Goal: Task Accomplishment & Management: Use online tool/utility

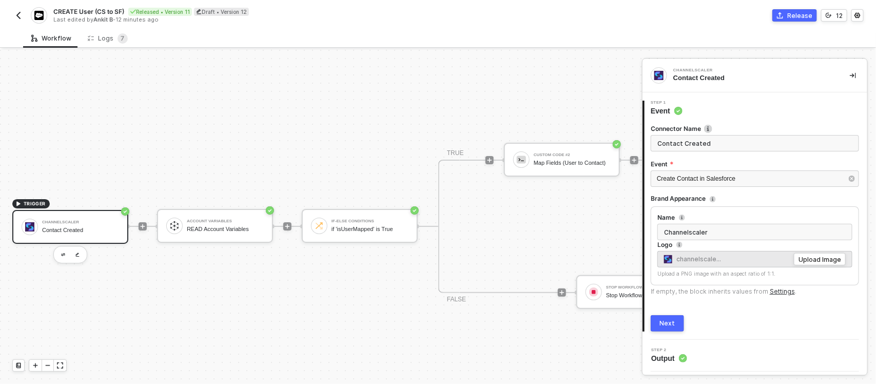
scroll to position [29, 0]
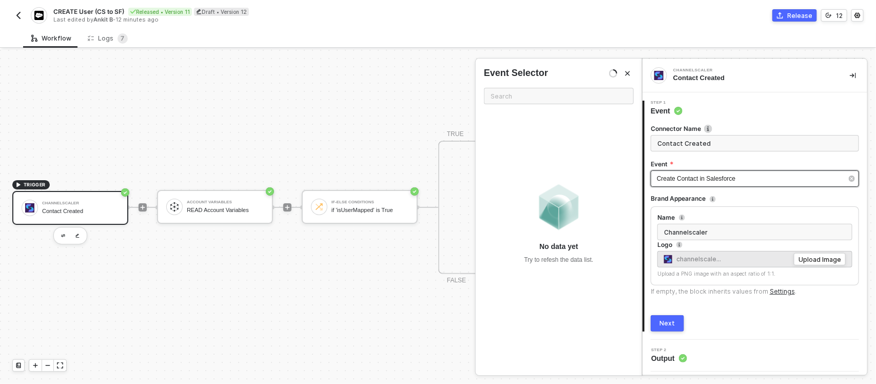
click at [739, 181] on div "Create Contact in Salesforce" at bounding box center [750, 179] width 186 height 10
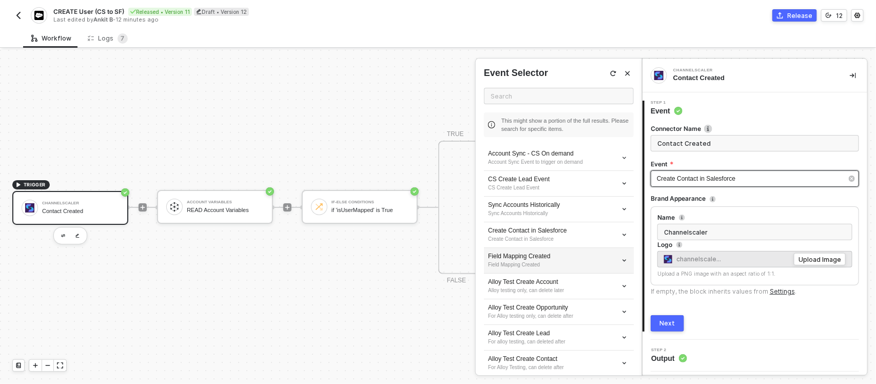
scroll to position [62, 0]
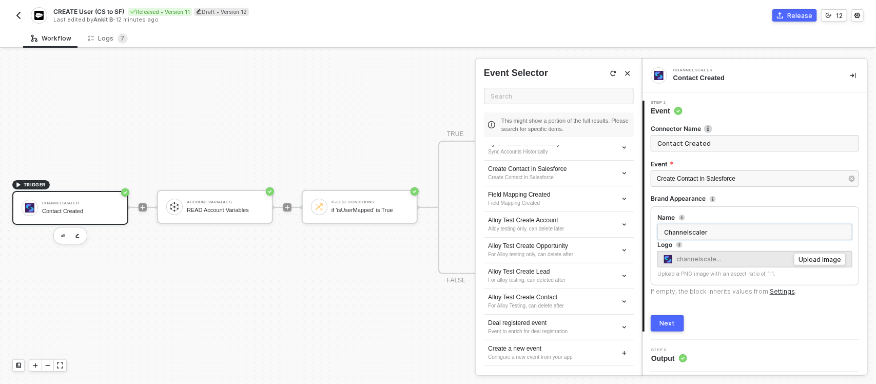
click at [745, 231] on input "Channelscaler" at bounding box center [754, 232] width 195 height 16
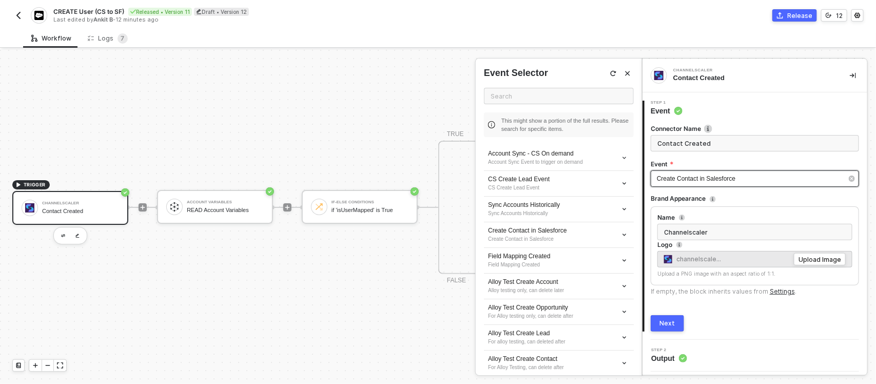
click at [739, 175] on div "Create Contact in Salesforce" at bounding box center [750, 179] width 186 height 10
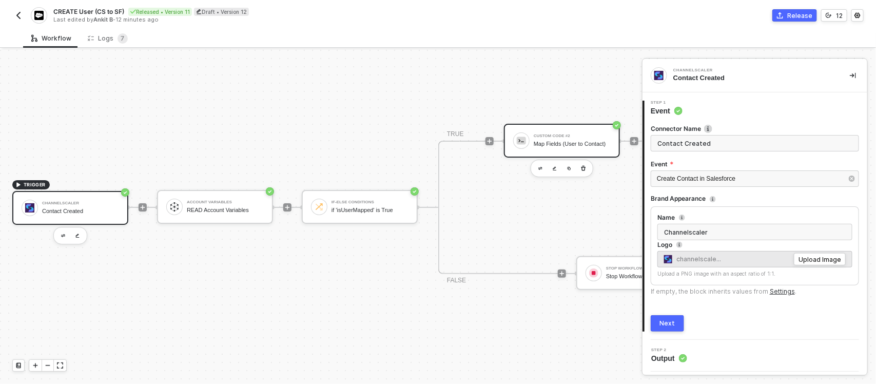
click at [542, 124] on div "Custom Code #2 Map Fields (User to Contact)" at bounding box center [562, 141] width 116 height 34
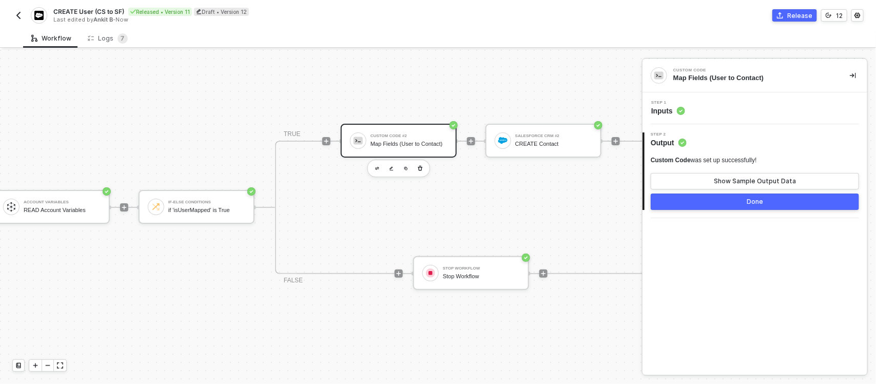
scroll to position [29, 164]
click at [708, 107] on div "Step 1 Inputs" at bounding box center [756, 108] width 222 height 15
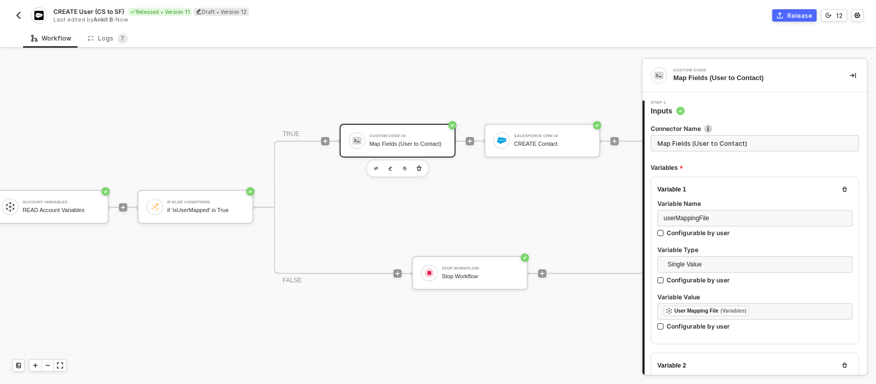
type textarea "const userPayload = inputData.userPayload; const userMappingFile = JSON.parse(i…"
click at [729, 219] on div "userMappingFile" at bounding box center [754, 218] width 183 height 10
click at [735, 272] on div "Single Value" at bounding box center [754, 265] width 195 height 19
click at [734, 266] on span "Single Value" at bounding box center [756, 264] width 179 height 15
click at [750, 243] on div at bounding box center [754, 243] width 195 height 4
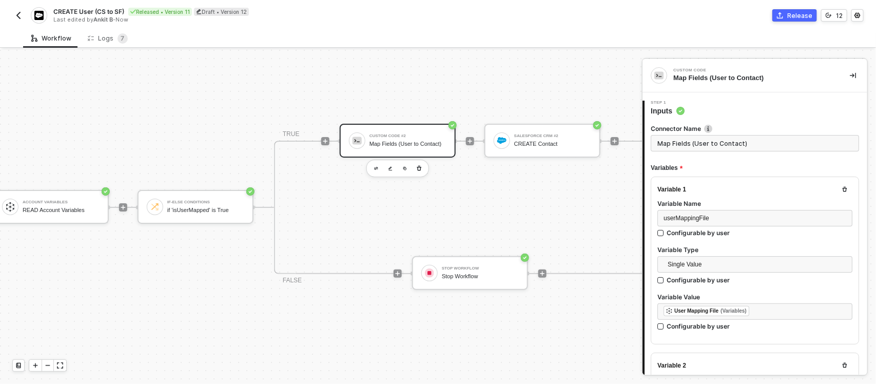
scroll to position [132, 0]
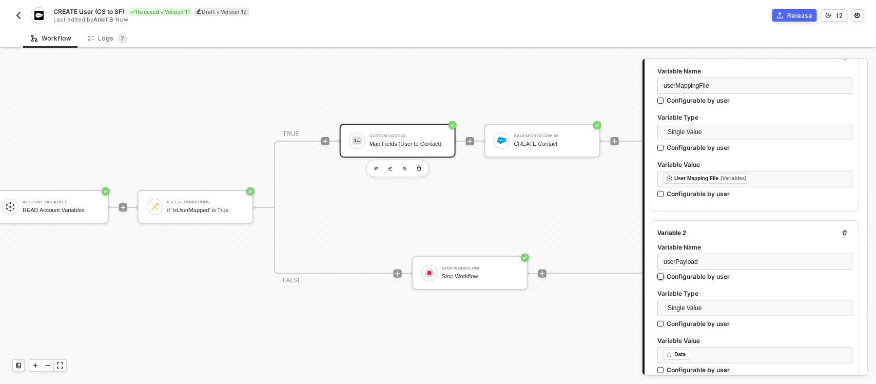
click at [739, 105] on label "Configurable by user" at bounding box center [754, 100] width 195 height 9
click at [664, 273] on input "Configurable by user" at bounding box center [660, 276] width 7 height 7
click at [726, 273] on div "Configurable by user" at bounding box center [697, 277] width 63 height 9
click at [664, 274] on input "Configurable by user" at bounding box center [660, 277] width 7 height 7
checkbox input "false"
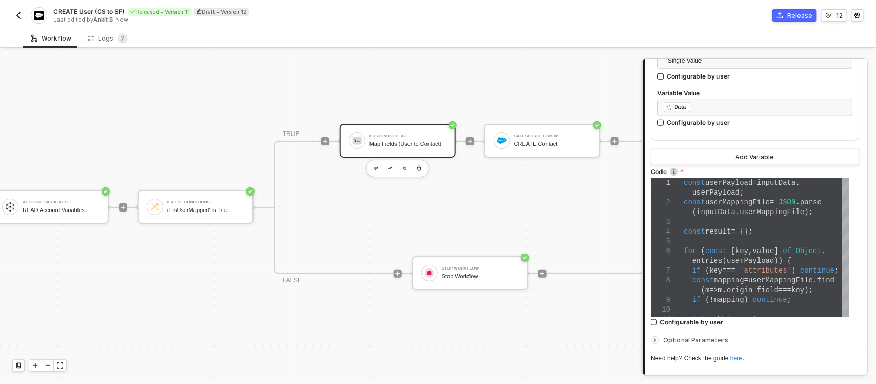
scroll to position [401, 0]
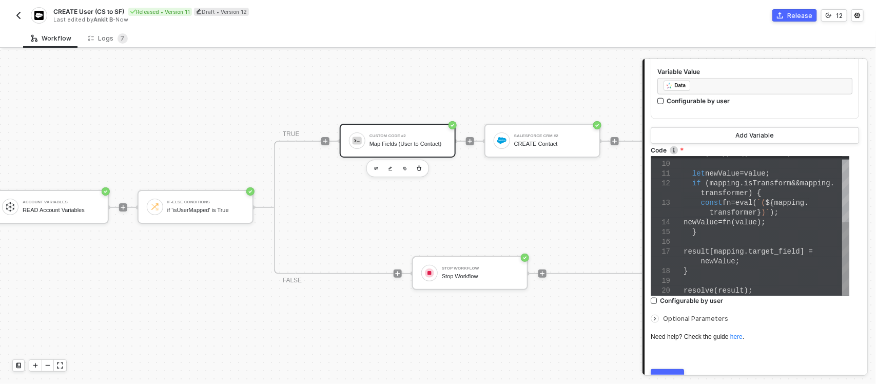
type textarea "const mapping = userMappingFile.find(m => m.origin_field === key); if (!mapping…"
click at [773, 218] on div "newValue = fn ( value );" at bounding box center [766, 223] width 166 height 10
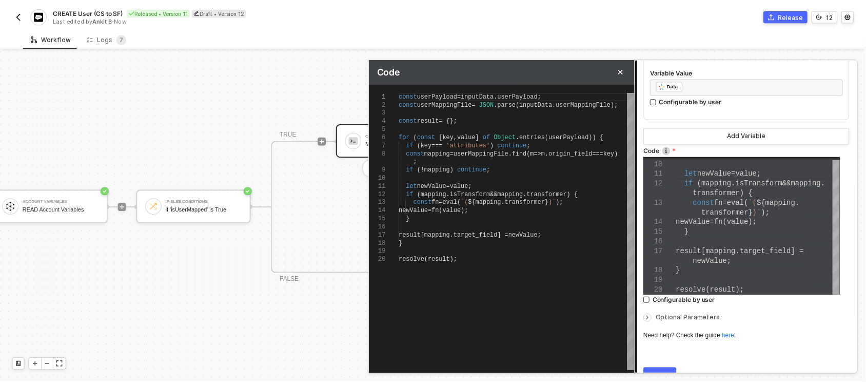
scroll to position [452, 0]
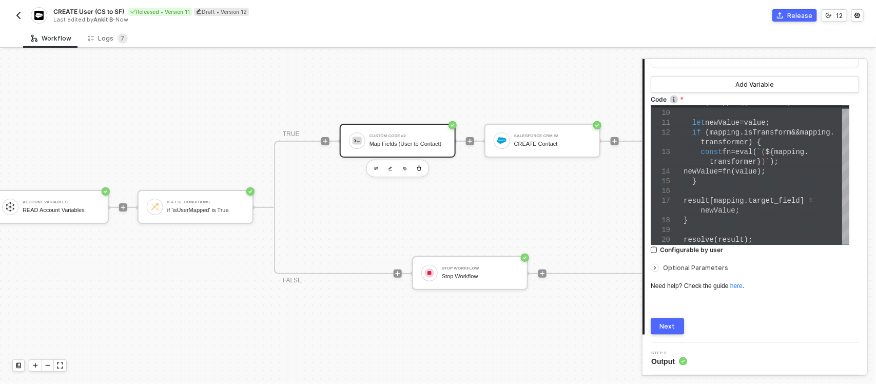
click at [681, 360] on circle at bounding box center [683, 361] width 8 height 8
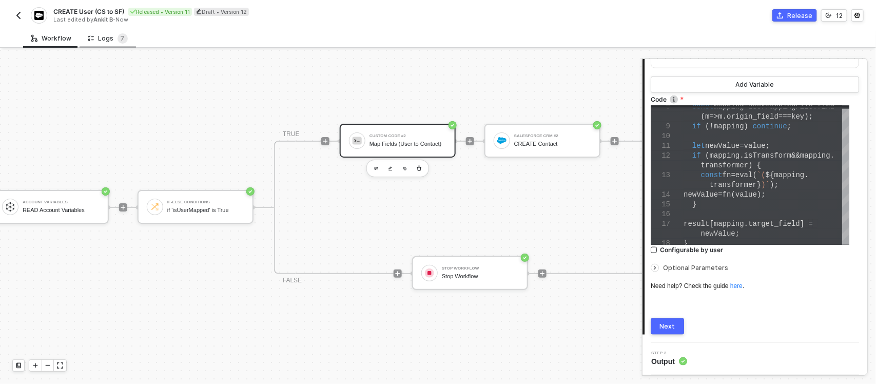
click at [106, 31] on div "Logs 7" at bounding box center [108, 38] width 56 height 19
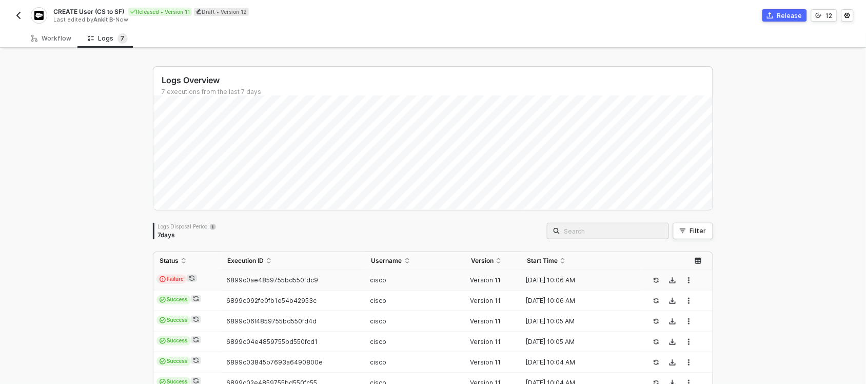
click at [317, 273] on td "6899c0ae4859755bd550fdc9" at bounding box center [293, 280] width 144 height 21
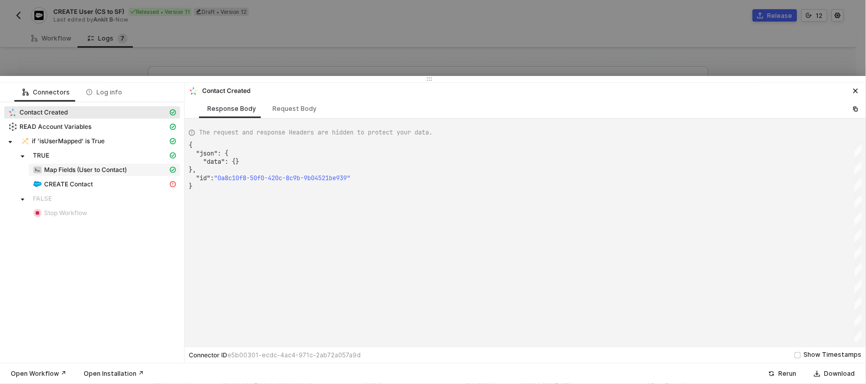
click at [124, 173] on span "Map Fields (User to Contact)" at bounding box center [85, 170] width 83 height 8
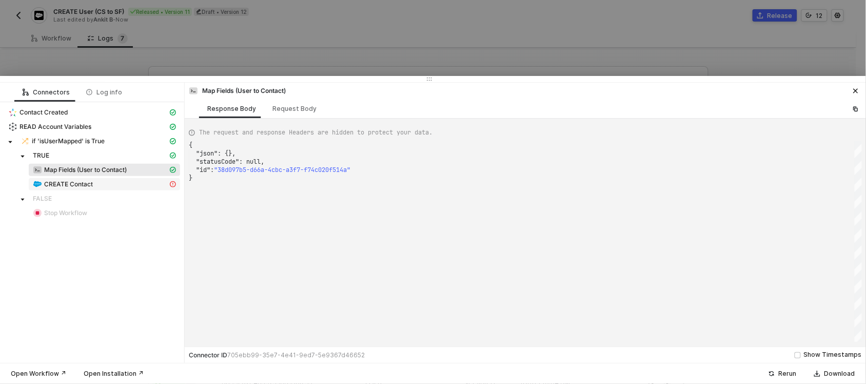
click at [115, 180] on div "CREATE Contact" at bounding box center [100, 184] width 135 height 9
type textarea "{ "statusCode": 400, "message": "Error : [{\"message\":\"The HTTP entity body i…"
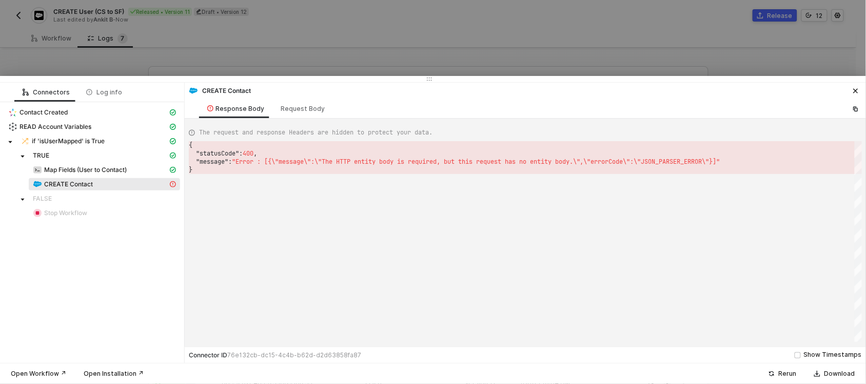
click at [244, 36] on div at bounding box center [433, 192] width 866 height 384
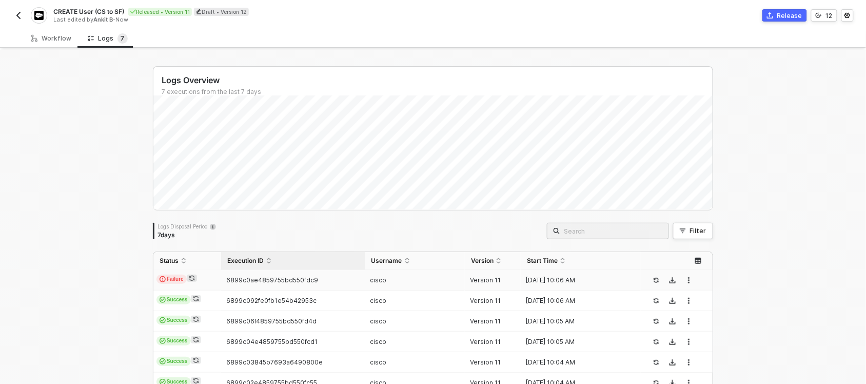
scroll to position [75, 0]
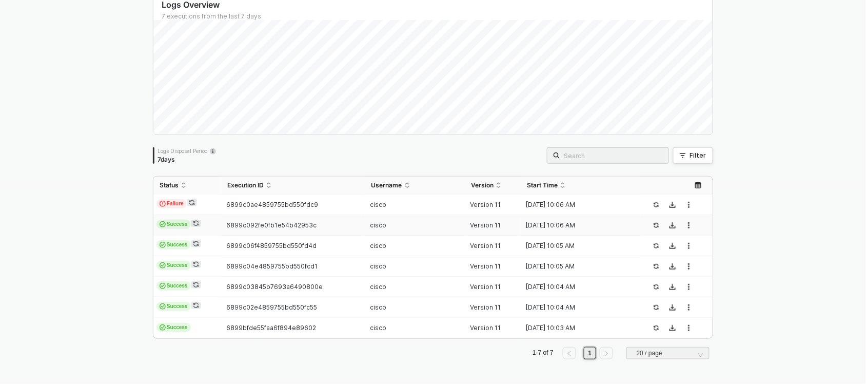
click at [262, 225] on span "6899c092fe0fb1e54b42953c" at bounding box center [271, 225] width 90 height 8
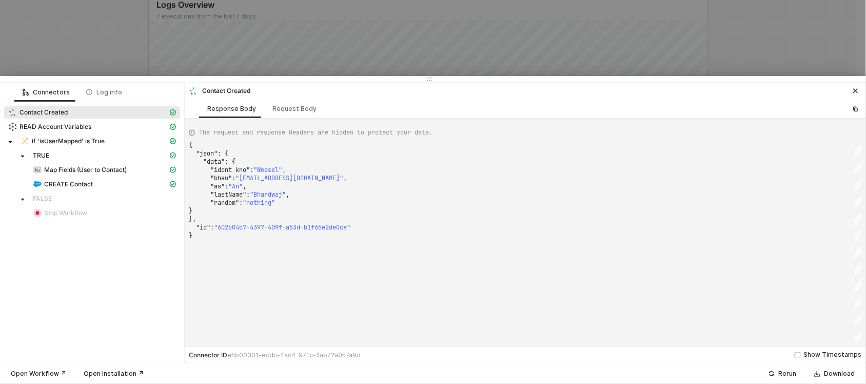
type textarea ""id": "602b04b7-4397-409f-a53d-b1f65e2de0ce" }"
click at [793, 290] on div "{ "json" : { "data" : { "idont kno" : "Weasel" , "bhau" : "[EMAIL_ADDRESS][DOMA…" at bounding box center [525, 241] width 673 height 201
click at [108, 91] on div "Log info" at bounding box center [104, 92] width 36 height 8
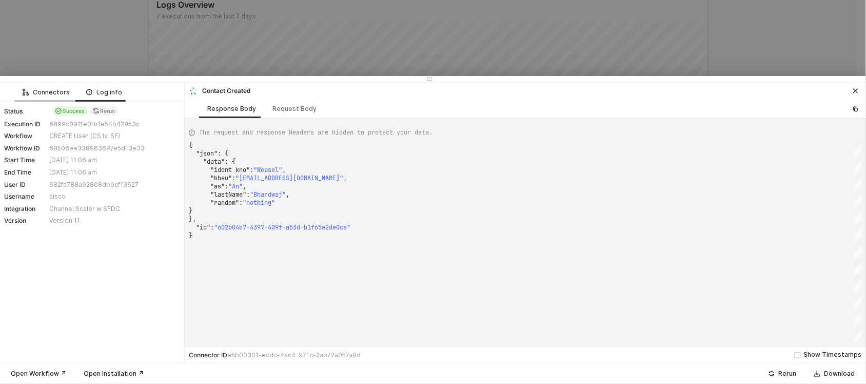
click at [54, 91] on div "Connectors" at bounding box center [46, 92] width 47 height 8
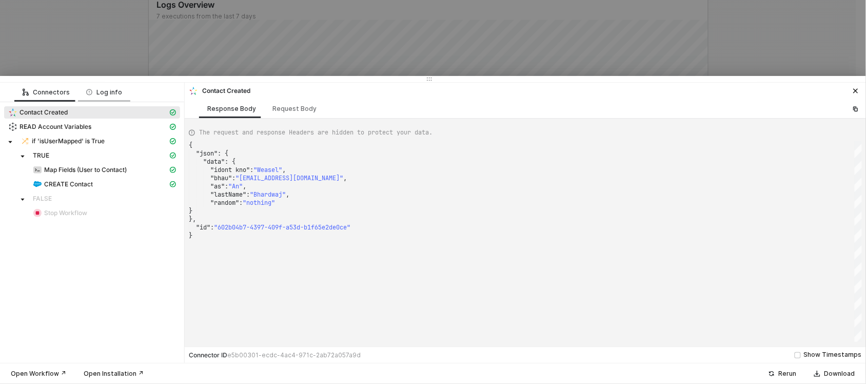
click at [125, 91] on div "Log info" at bounding box center [104, 92] width 52 height 19
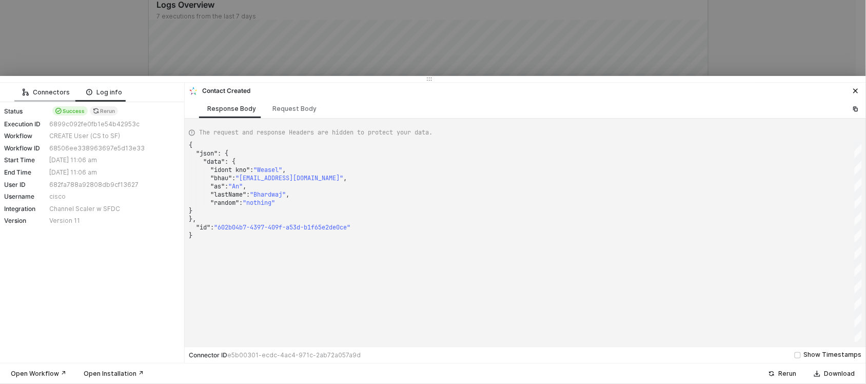
click at [26, 96] on icon "icon-logic" at bounding box center [26, 92] width 6 height 8
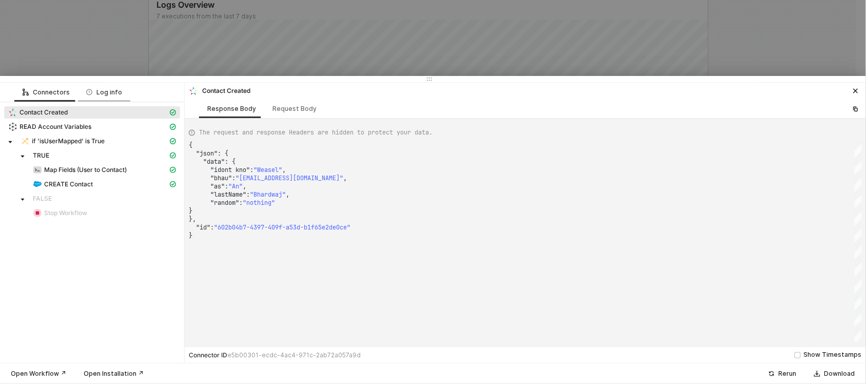
click at [110, 100] on div "Log info" at bounding box center [104, 92] width 52 height 19
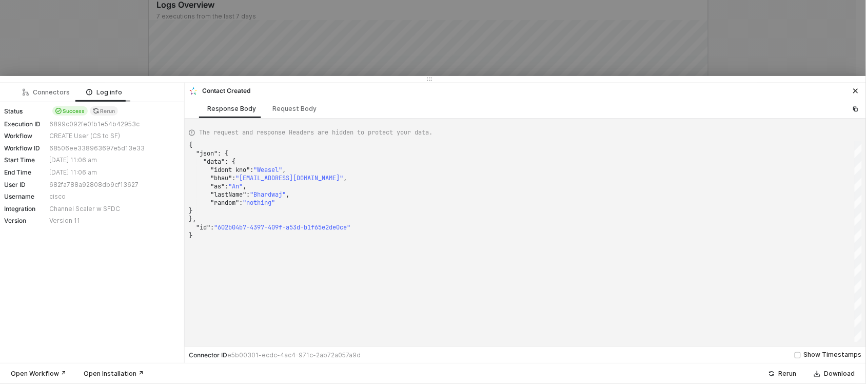
click at [78, 96] on div "Log info" at bounding box center [104, 92] width 52 height 19
click at [56, 90] on div "Connectors" at bounding box center [46, 92] width 47 height 8
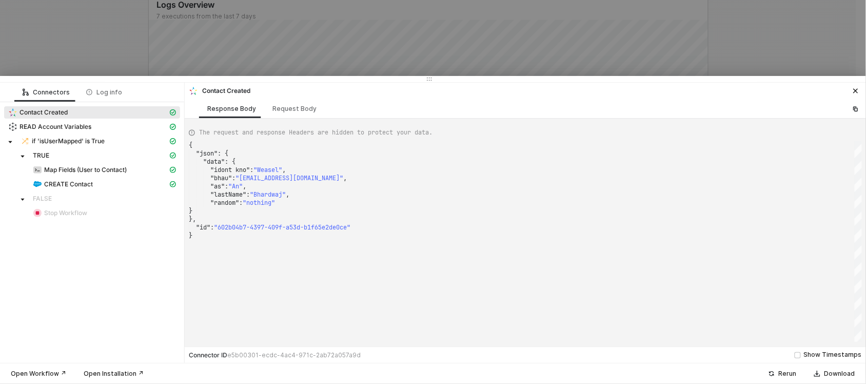
drag, startPoint x: 465, startPoint y: 74, endPoint x: 455, endPoint y: 80, distance: 12.2
click at [455, 80] on div "Connectors Log info Contact Created READ Account Variables if 'isUserMapped' is…" at bounding box center [433, 192] width 866 height 384
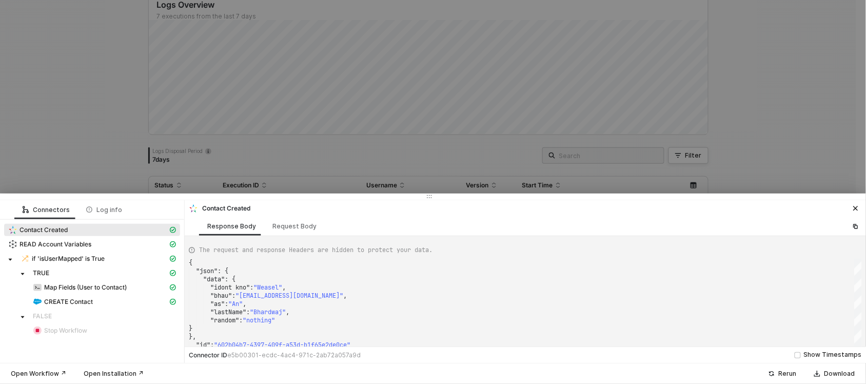
click at [721, 193] on div at bounding box center [433, 196] width 866 height 6
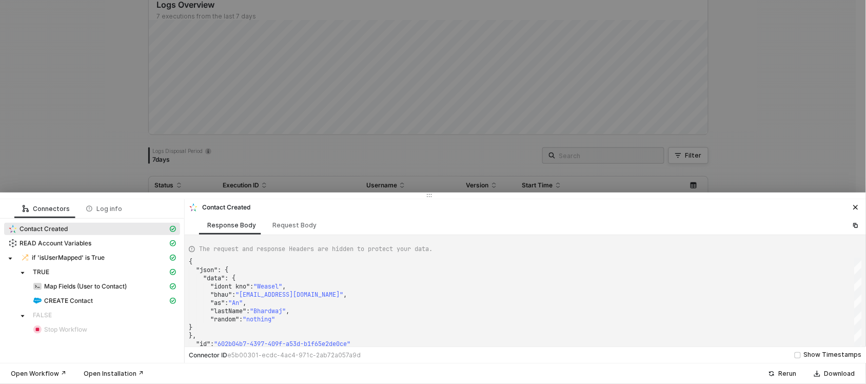
click at [737, 149] on div at bounding box center [433, 192] width 866 height 384
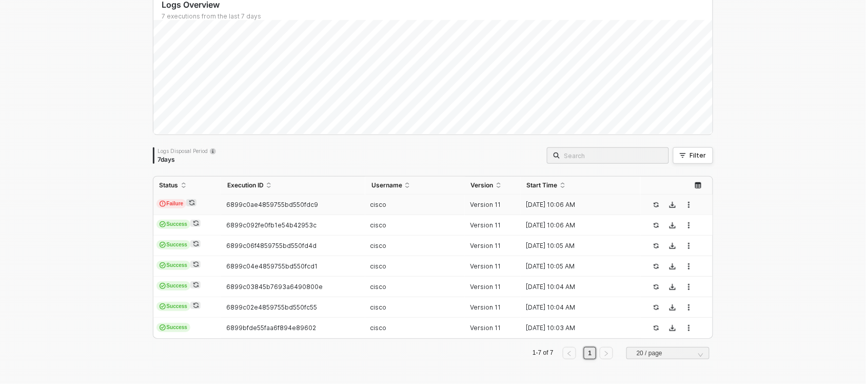
click at [547, 207] on div "[DATE] 10:06 AM" at bounding box center [577, 205] width 112 height 8
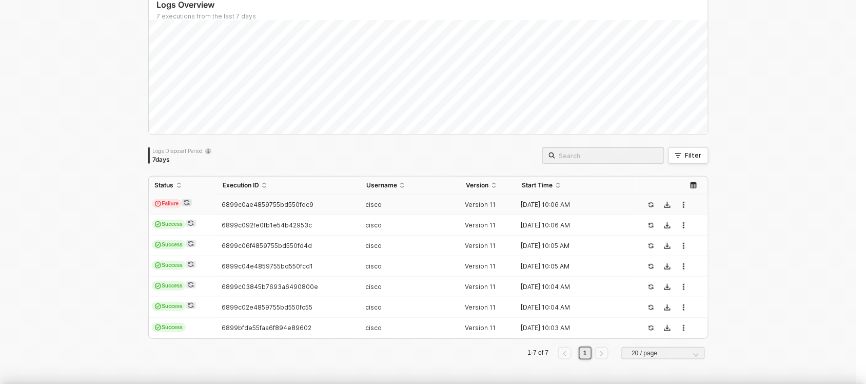
type textarea "{ "json": { "data": {} }, "id": "0a8c10f8-50f0-420c-8c9b-9b04521be939" }"
